Goal: Information Seeking & Learning: Learn about a topic

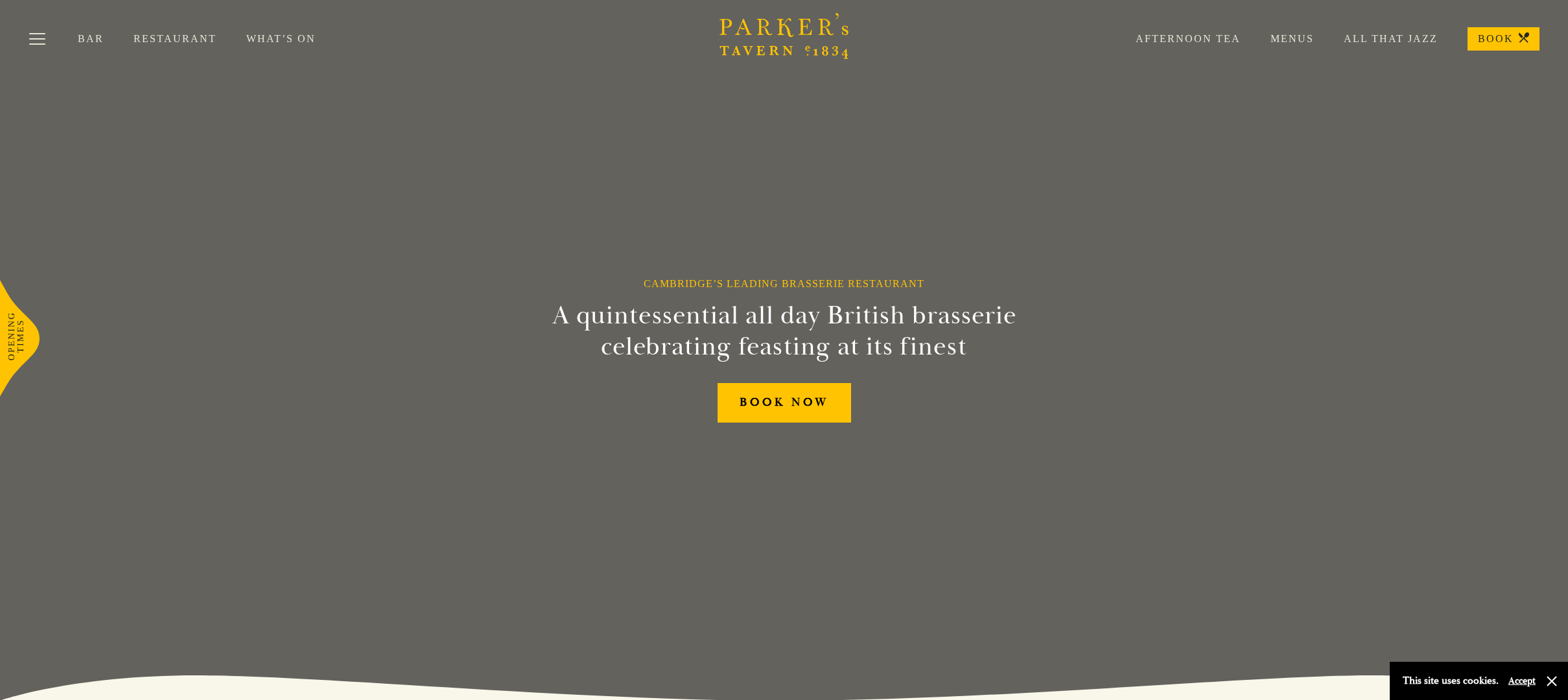
click at [168, 34] on link "Restaurant" at bounding box center [190, 39] width 112 height 13
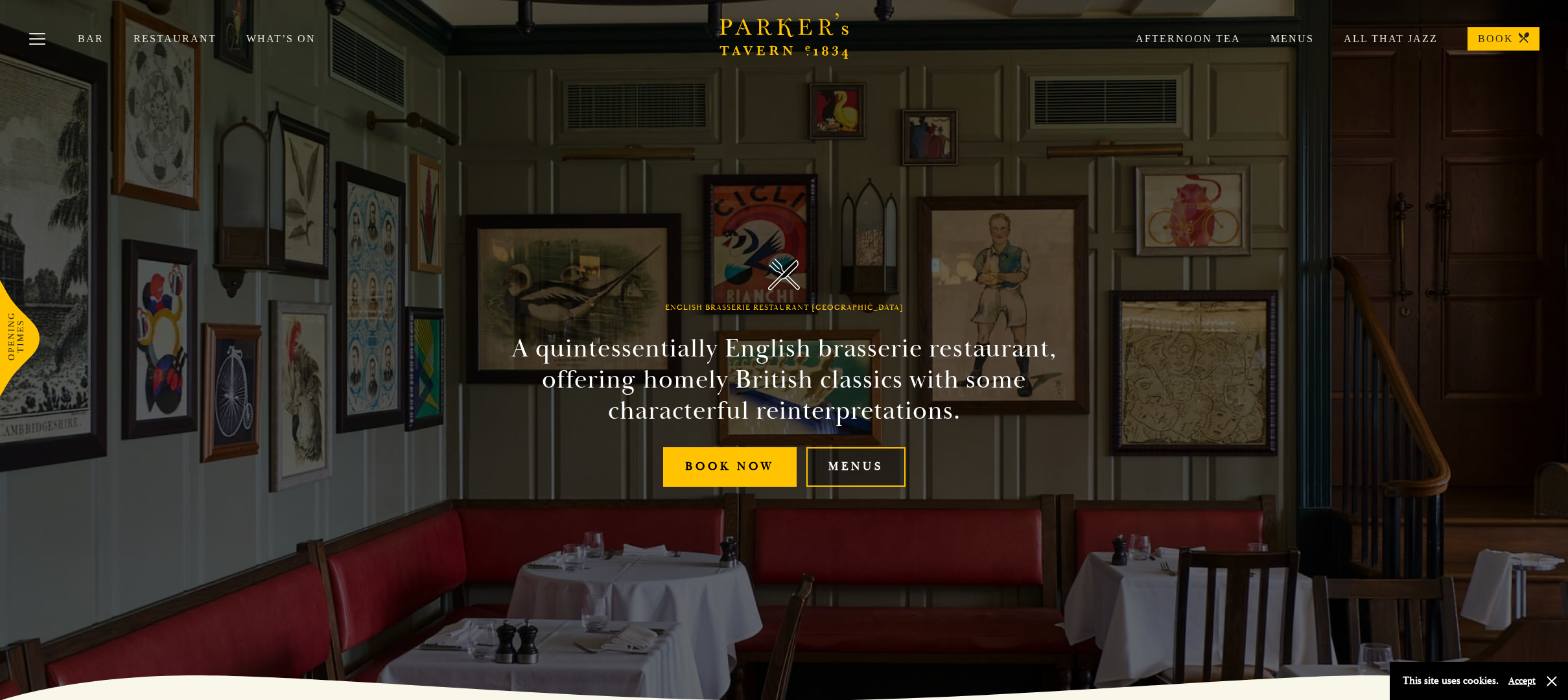
click at [859, 466] on link "Menus" at bounding box center [856, 467] width 99 height 40
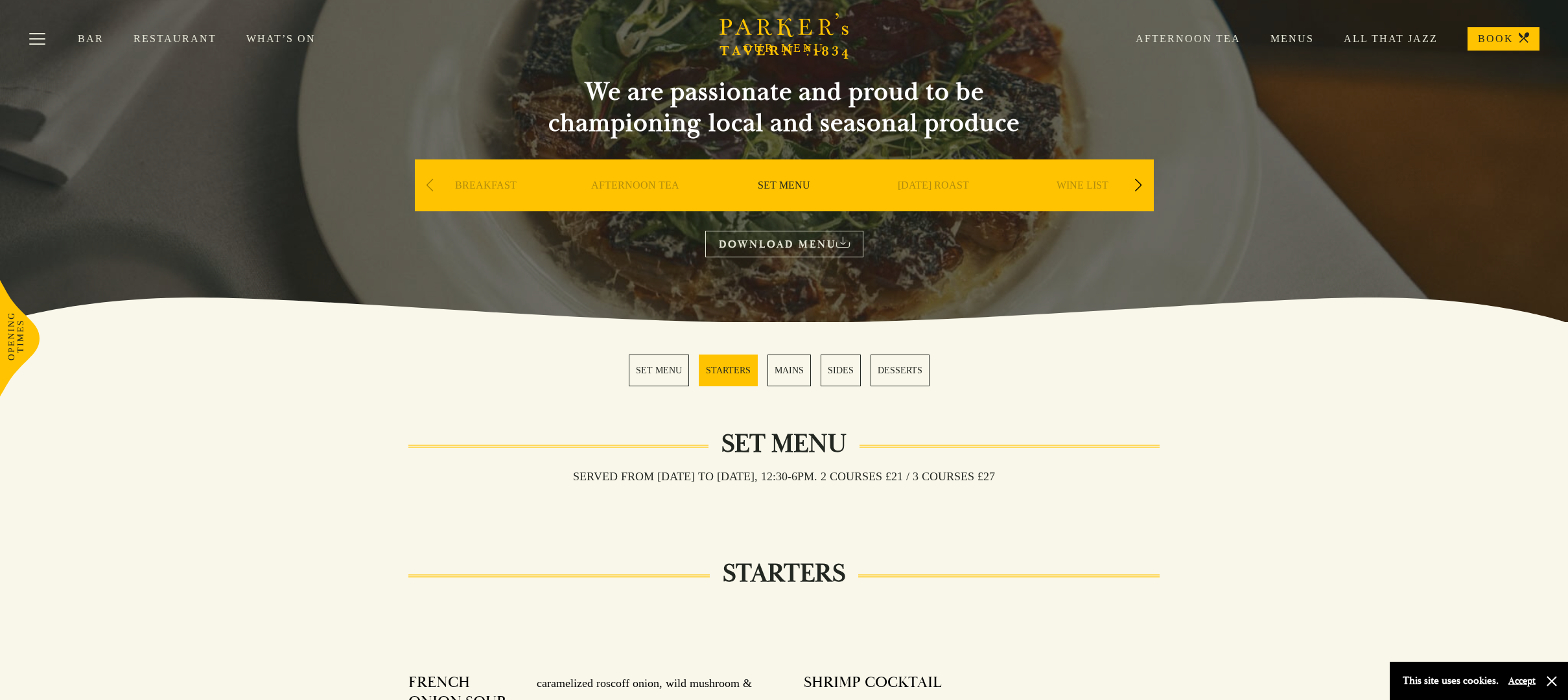
scroll to position [71, 0]
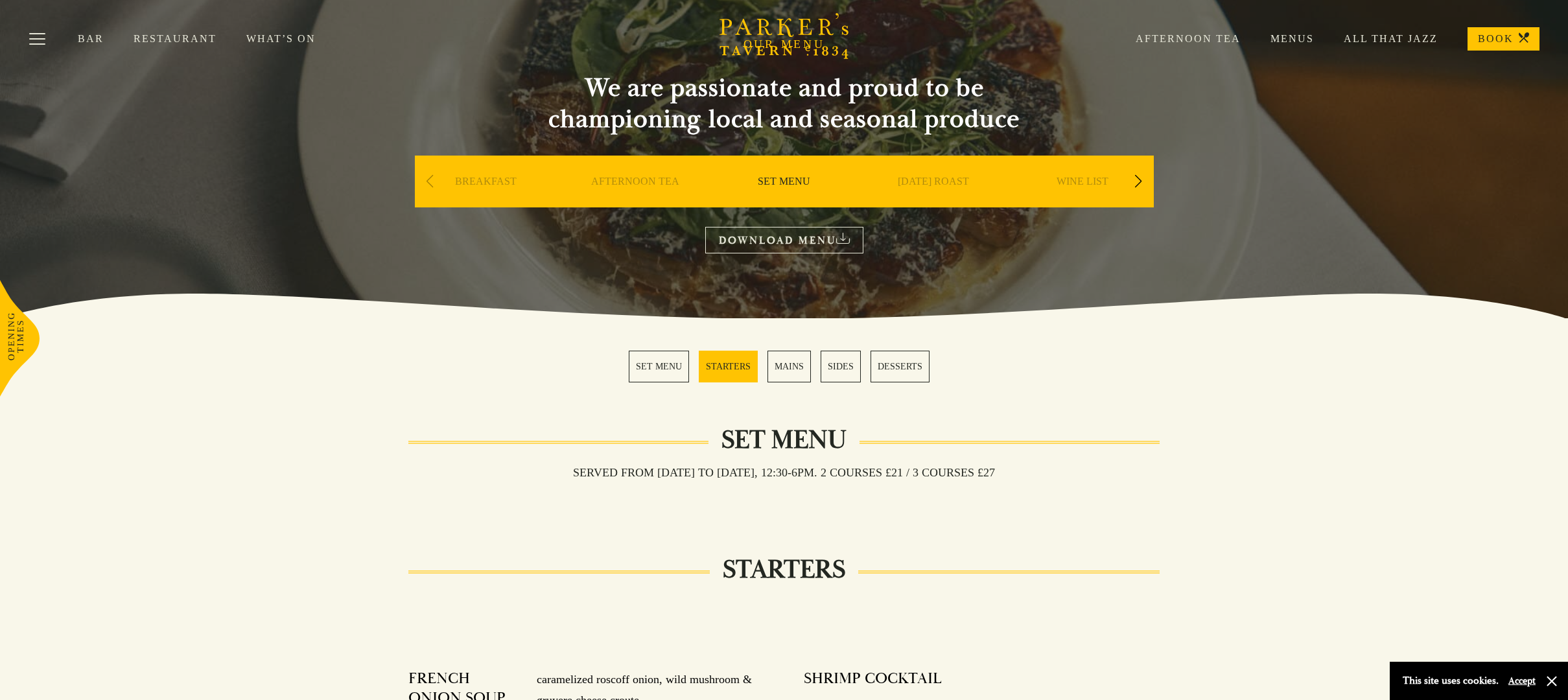
click at [1139, 173] on div "Next slide" at bounding box center [1139, 181] width 18 height 29
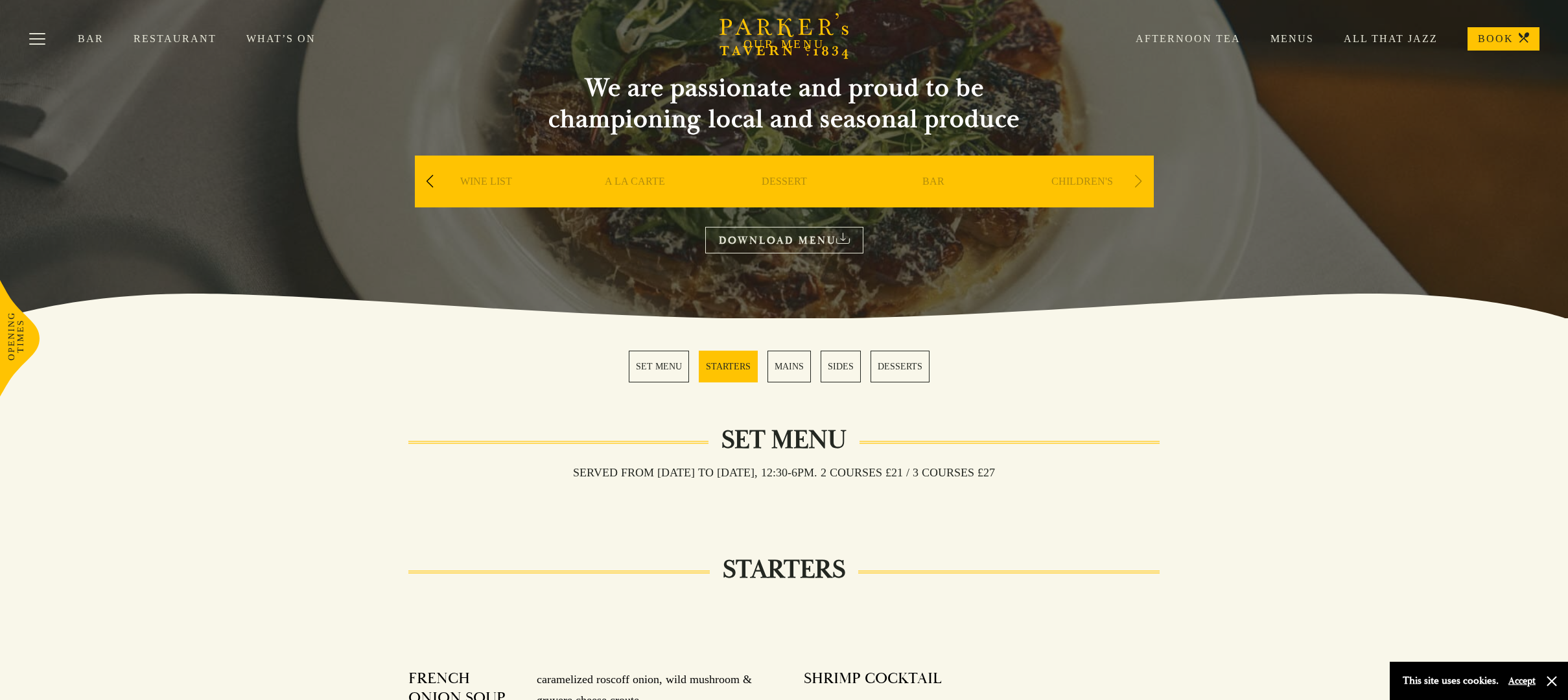
click at [1139, 173] on div "Next slide" at bounding box center [1139, 181] width 18 height 29
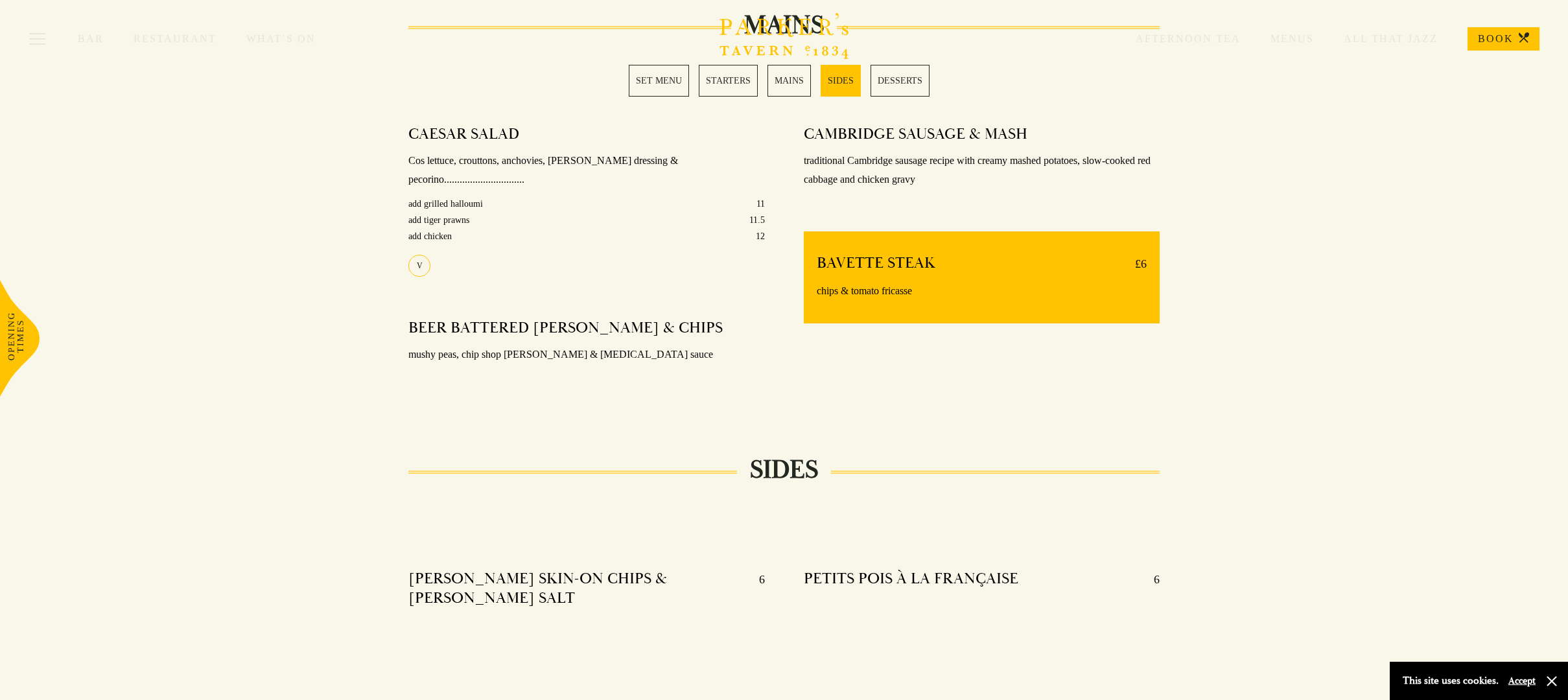
scroll to position [988, 0]
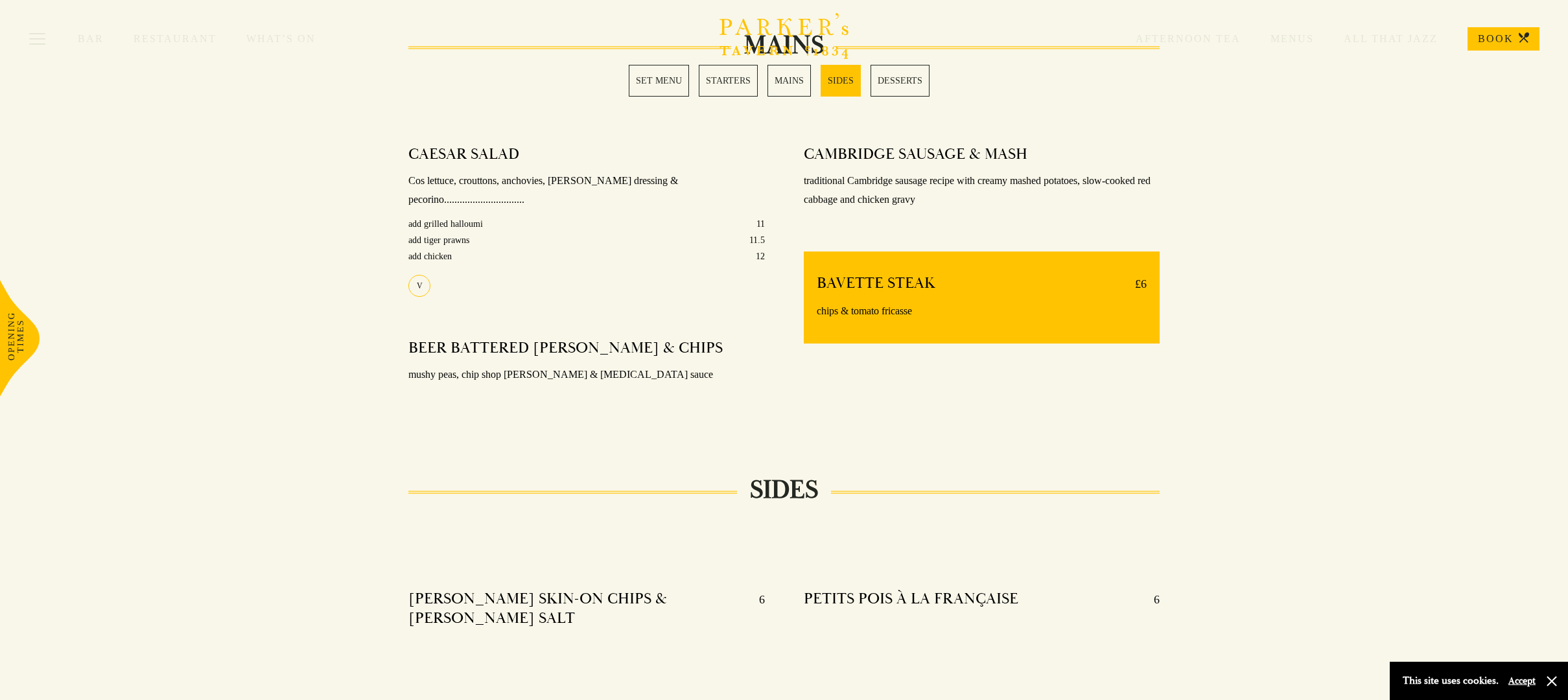
click at [782, 85] on link "MAINS" at bounding box center [789, 81] width 44 height 32
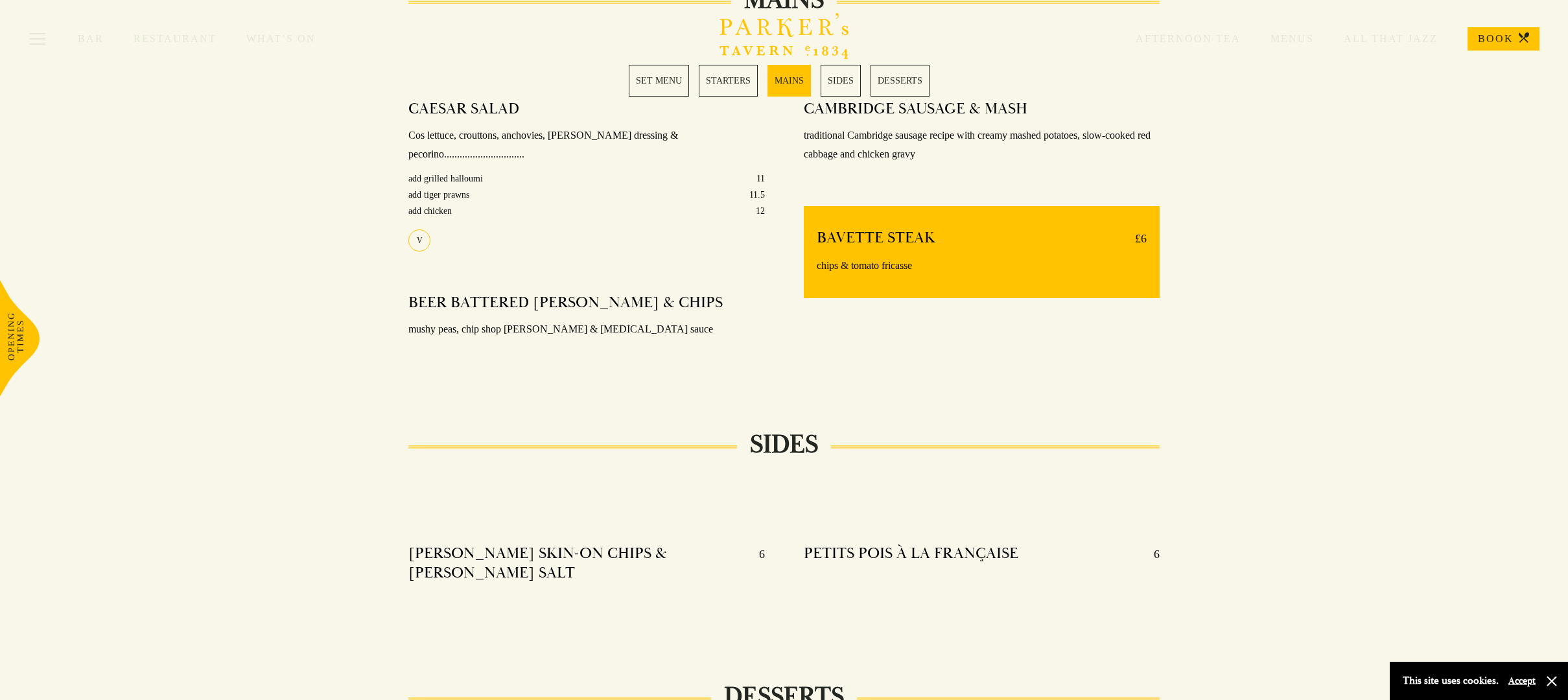
click at [784, 80] on link "MAINS" at bounding box center [789, 81] width 44 height 32
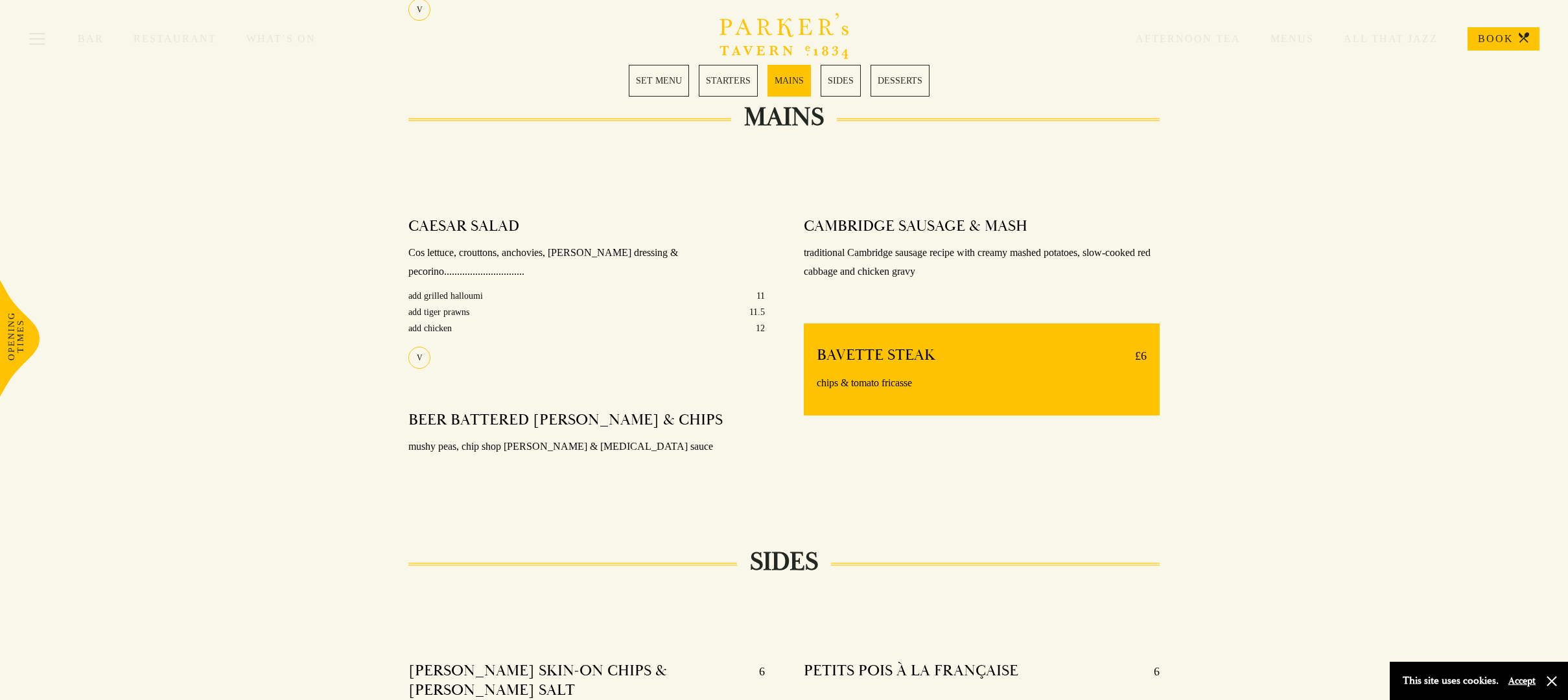
scroll to position [892, 0]
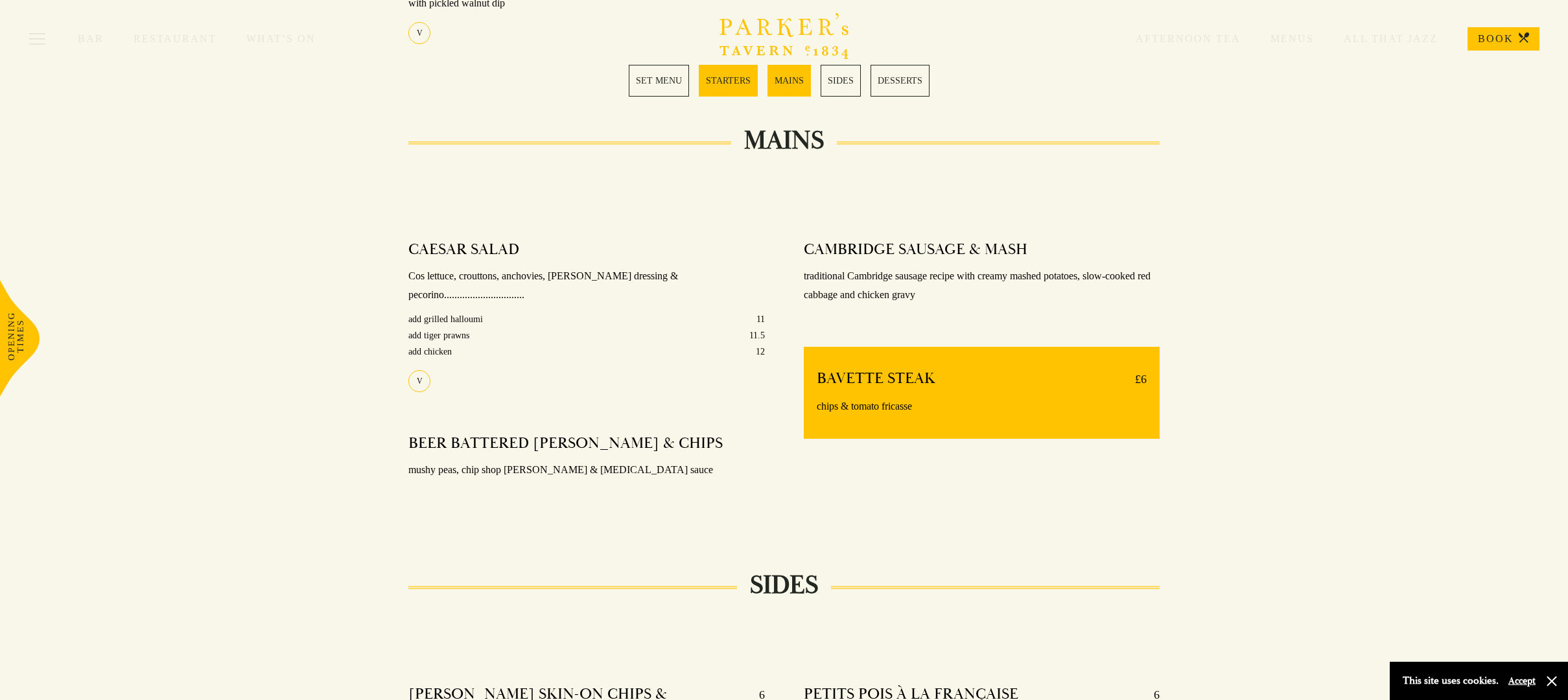
click at [659, 85] on link "SET MENU" at bounding box center [659, 81] width 60 height 32
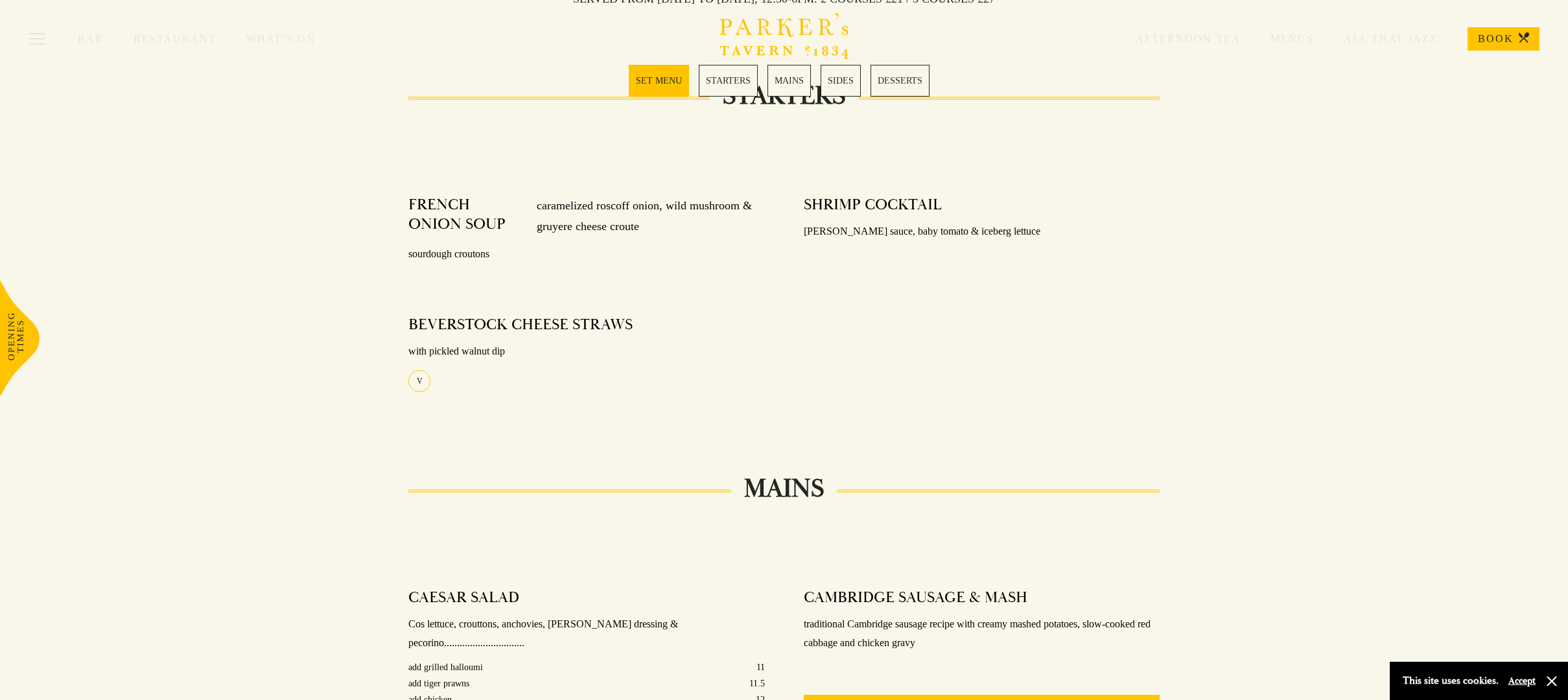
scroll to position [511, 0]
